Goal: Task Accomplishment & Management: Manage account settings

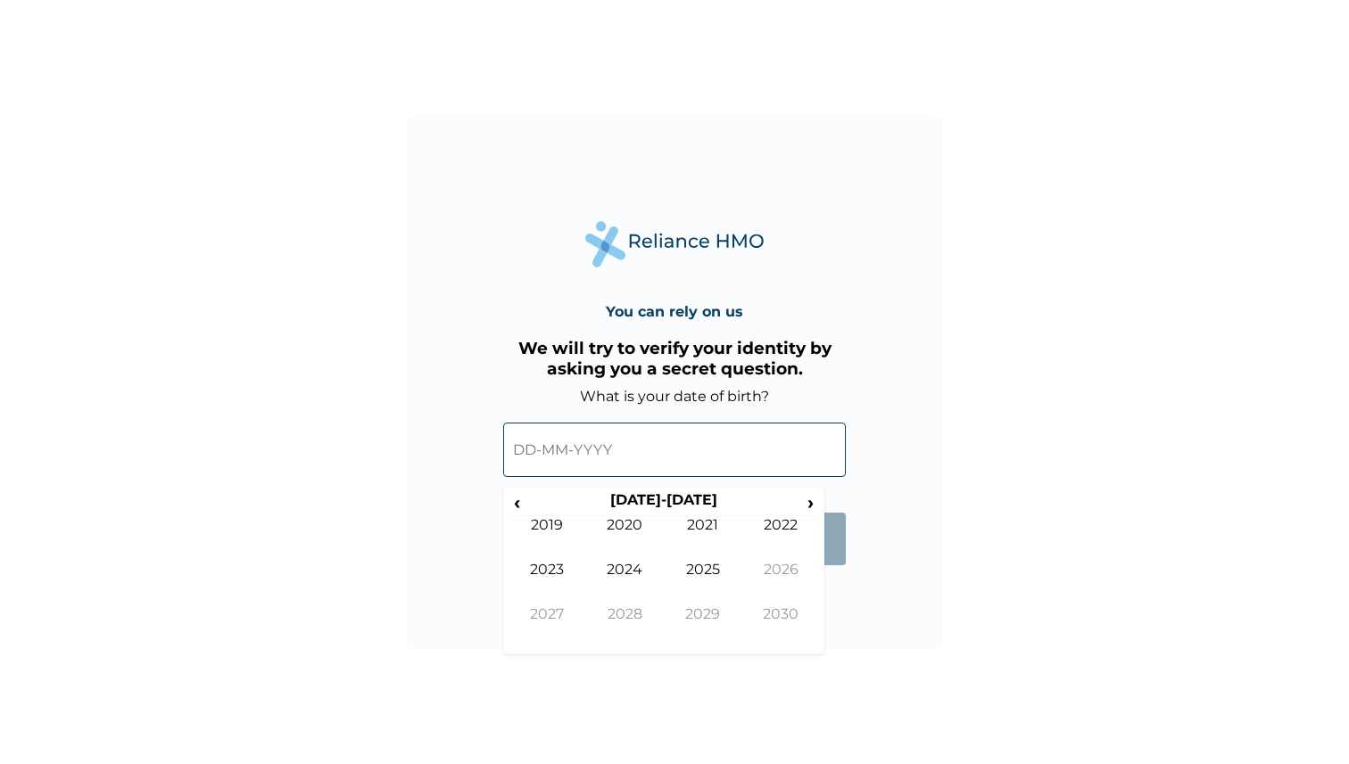
click at [519, 451] on input "text" at bounding box center [674, 450] width 343 height 54
click at [521, 500] on span "‹" at bounding box center [517, 503] width 19 height 22
click at [522, 501] on span "‹" at bounding box center [517, 503] width 19 height 22
click at [709, 533] on td "1991" at bounding box center [703, 539] width 79 height 45
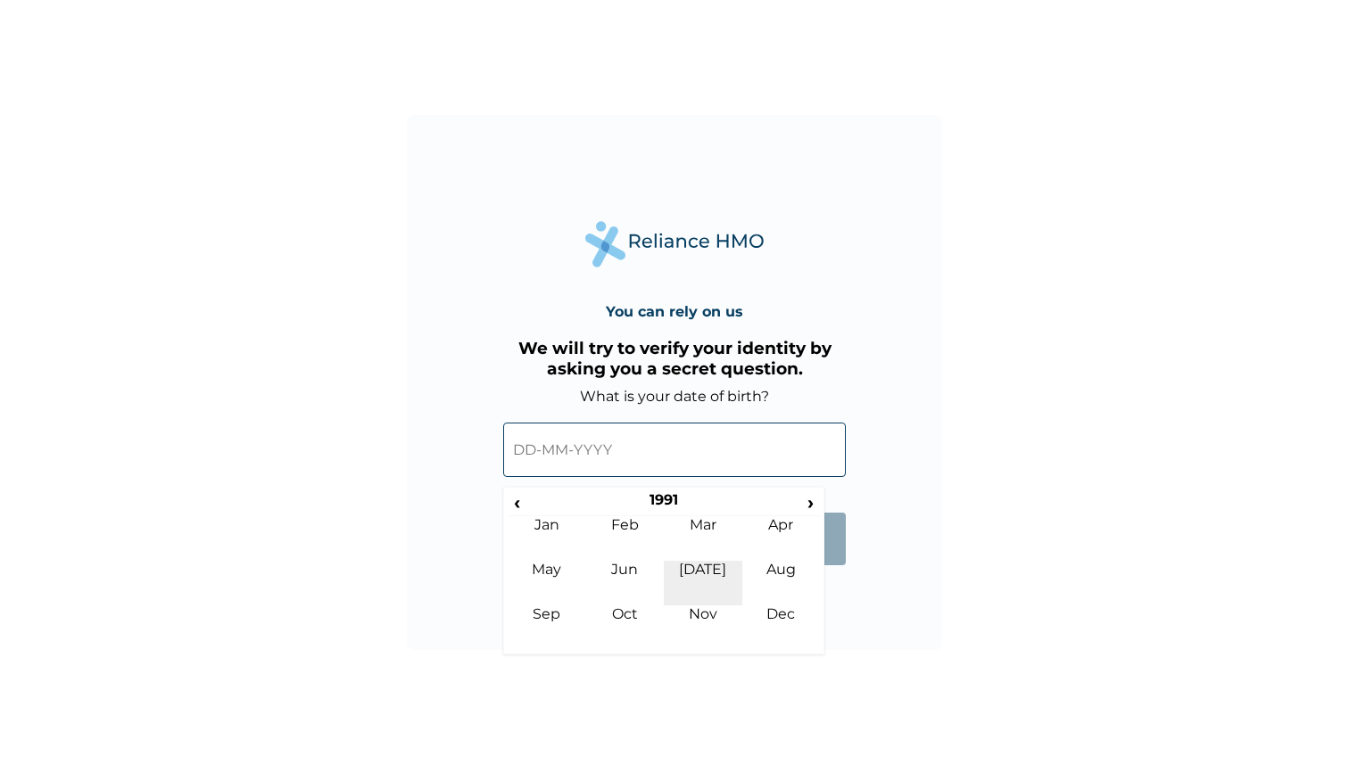
click at [695, 575] on td "Jul" at bounding box center [703, 583] width 79 height 45
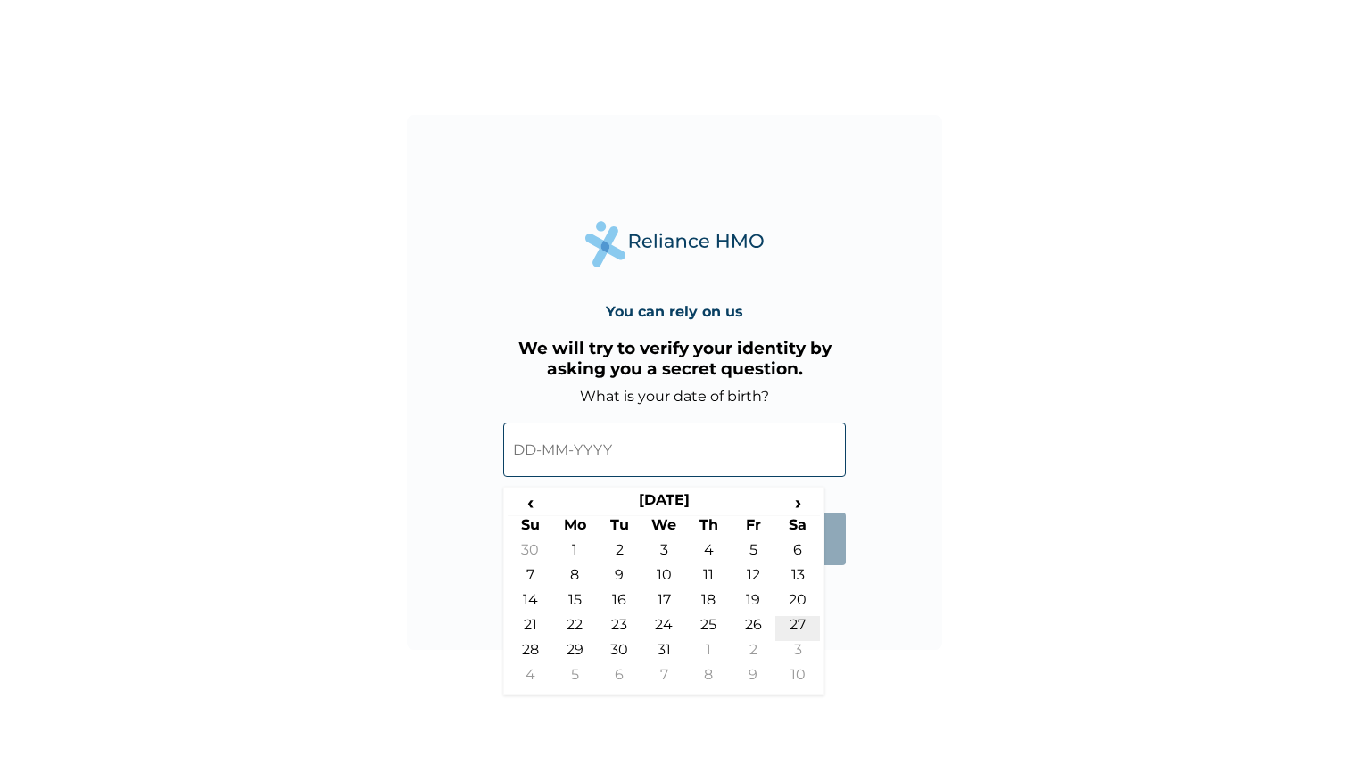
click at [796, 628] on td "27" at bounding box center [797, 628] width 45 height 25
type input "27-07-1991"
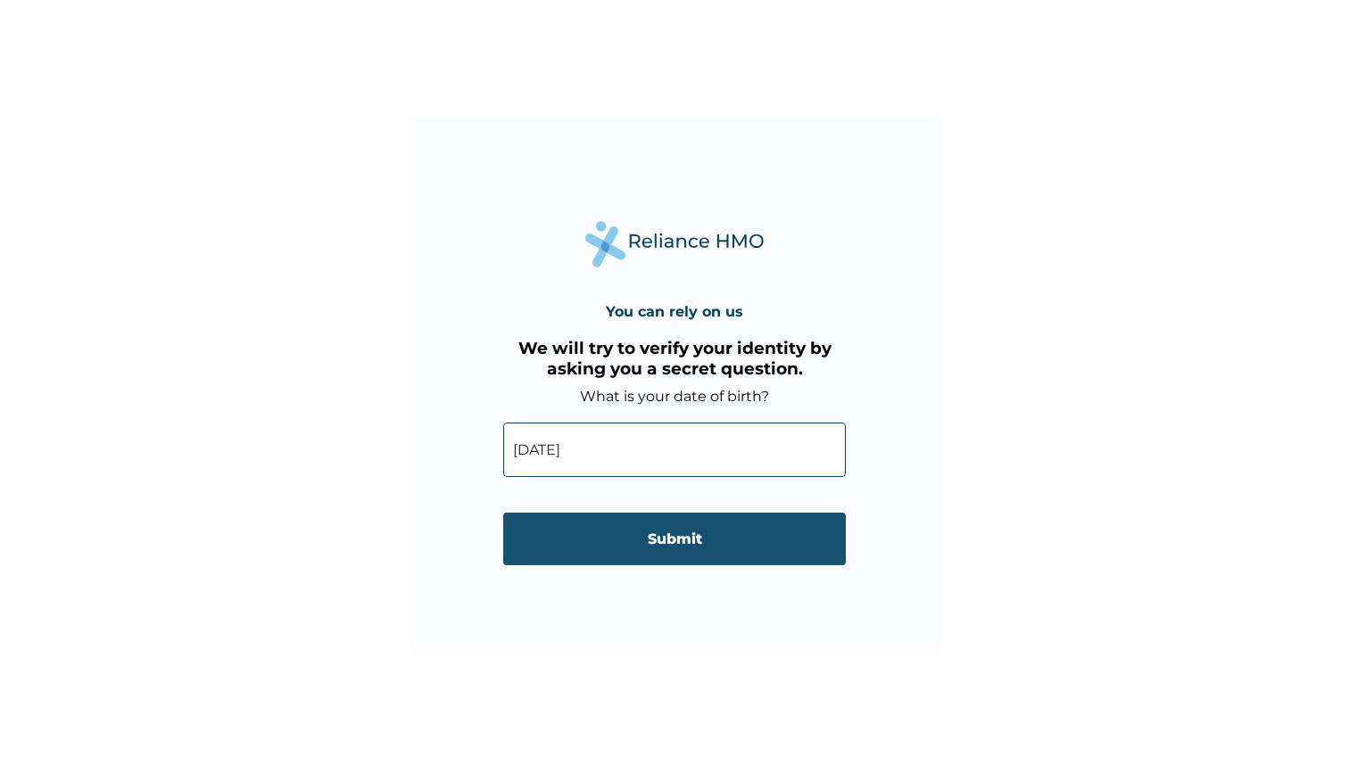
click at [657, 541] on input "Submit" at bounding box center [674, 539] width 343 height 53
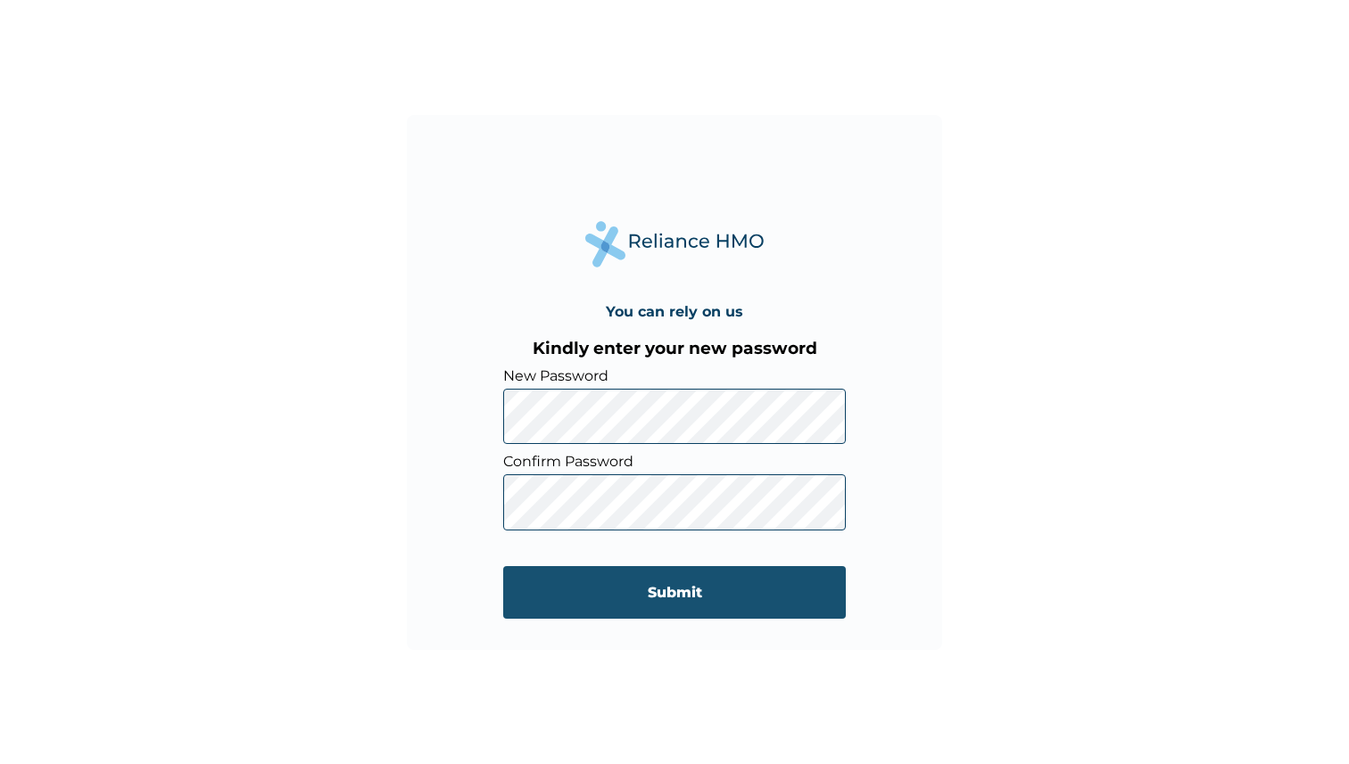
click at [667, 583] on input "Submit" at bounding box center [674, 592] width 343 height 53
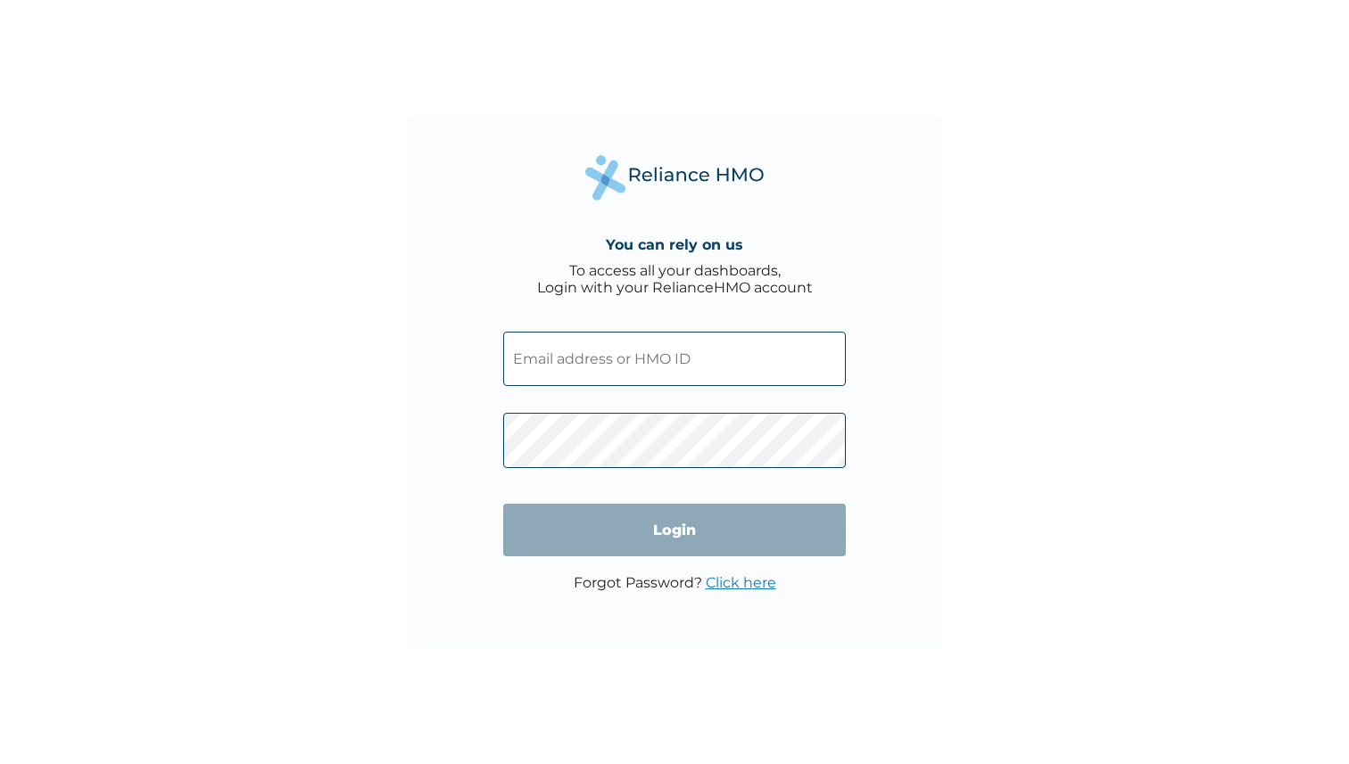
click at [592, 368] on input "text" at bounding box center [674, 359] width 343 height 54
click at [570, 373] on input "text" at bounding box center [674, 359] width 343 height 54
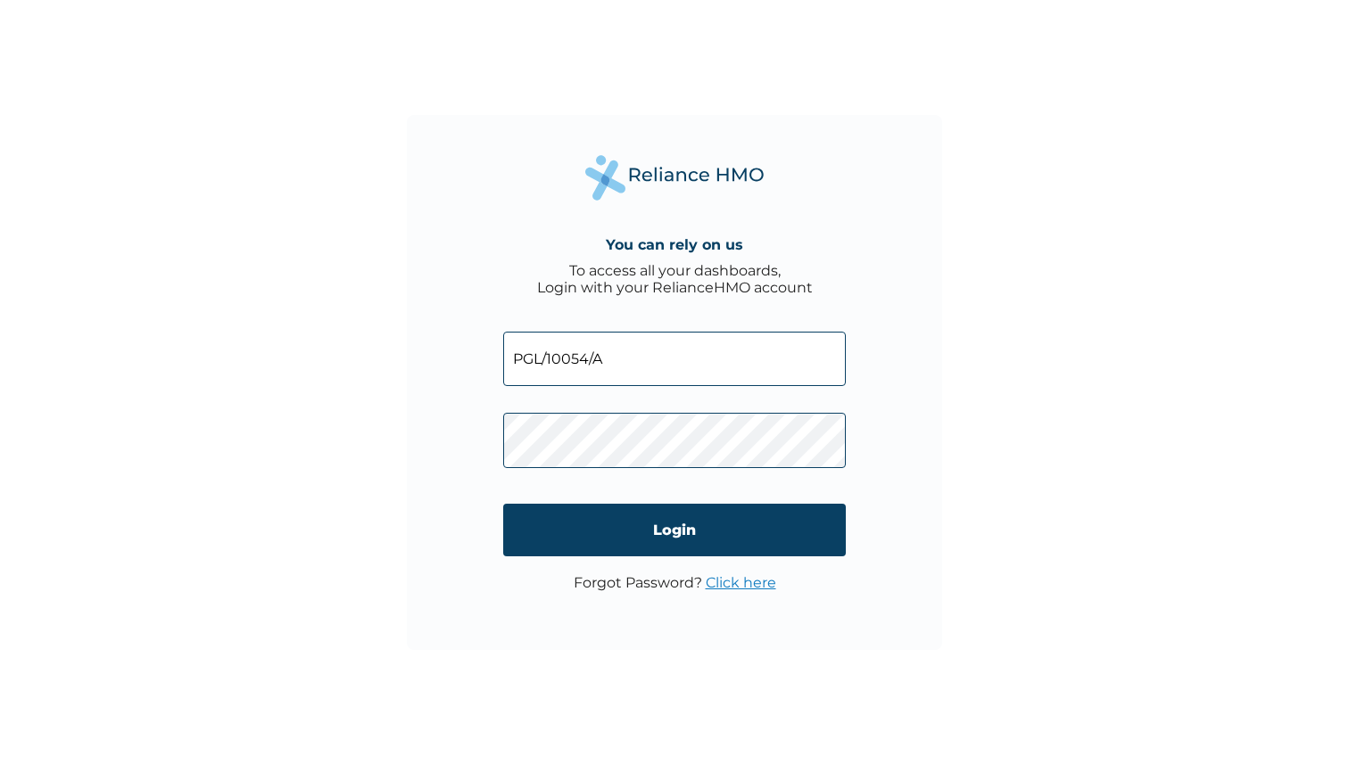
type input "PGL/10054/A"
click at [630, 519] on input "Login" at bounding box center [674, 530] width 343 height 53
